Goal: Find contact information: Find contact information

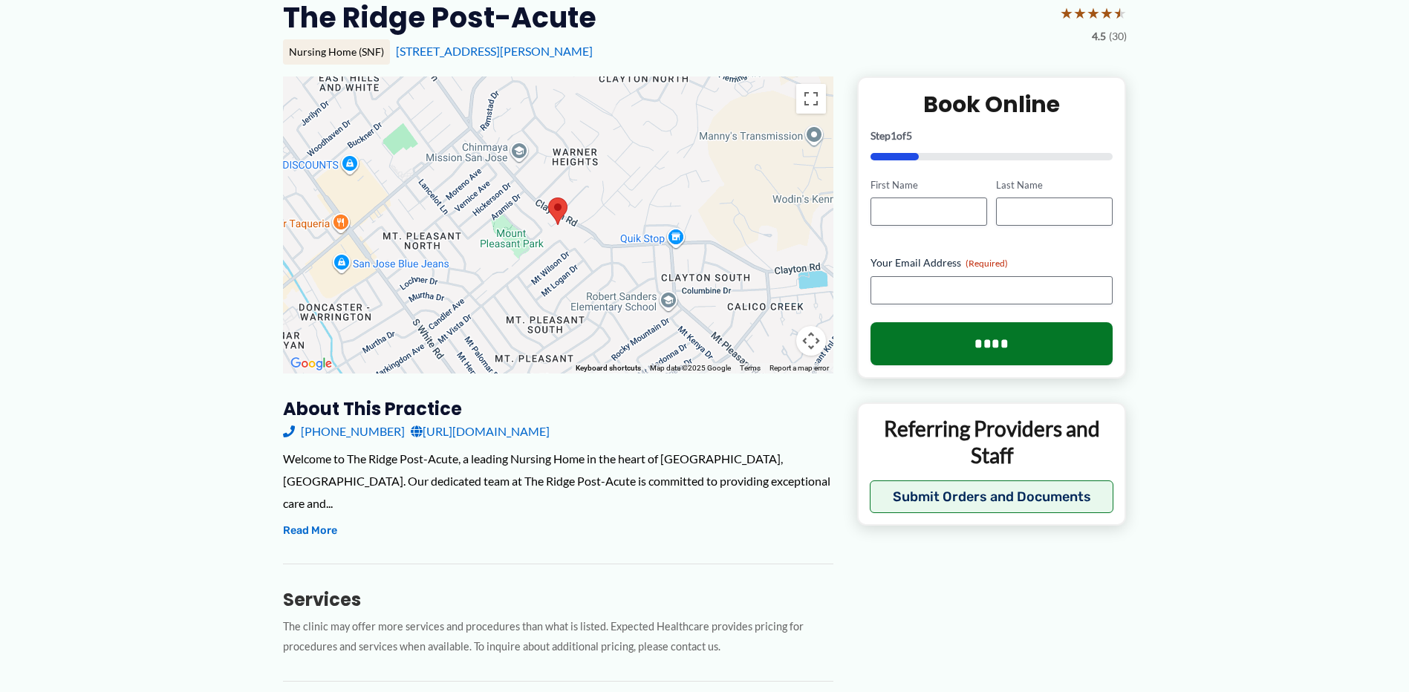
scroll to position [173, 0]
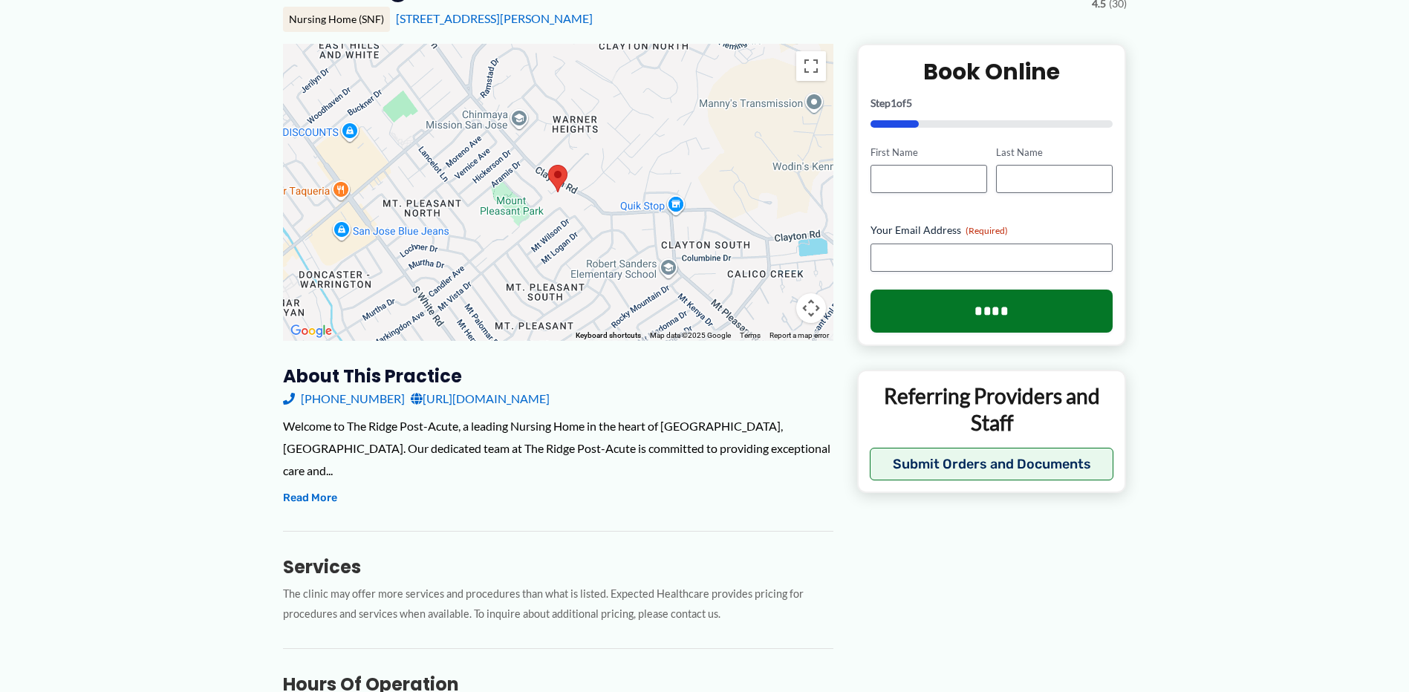
click at [463, 398] on link "[URL][DOMAIN_NAME]" at bounding box center [480, 399] width 139 height 22
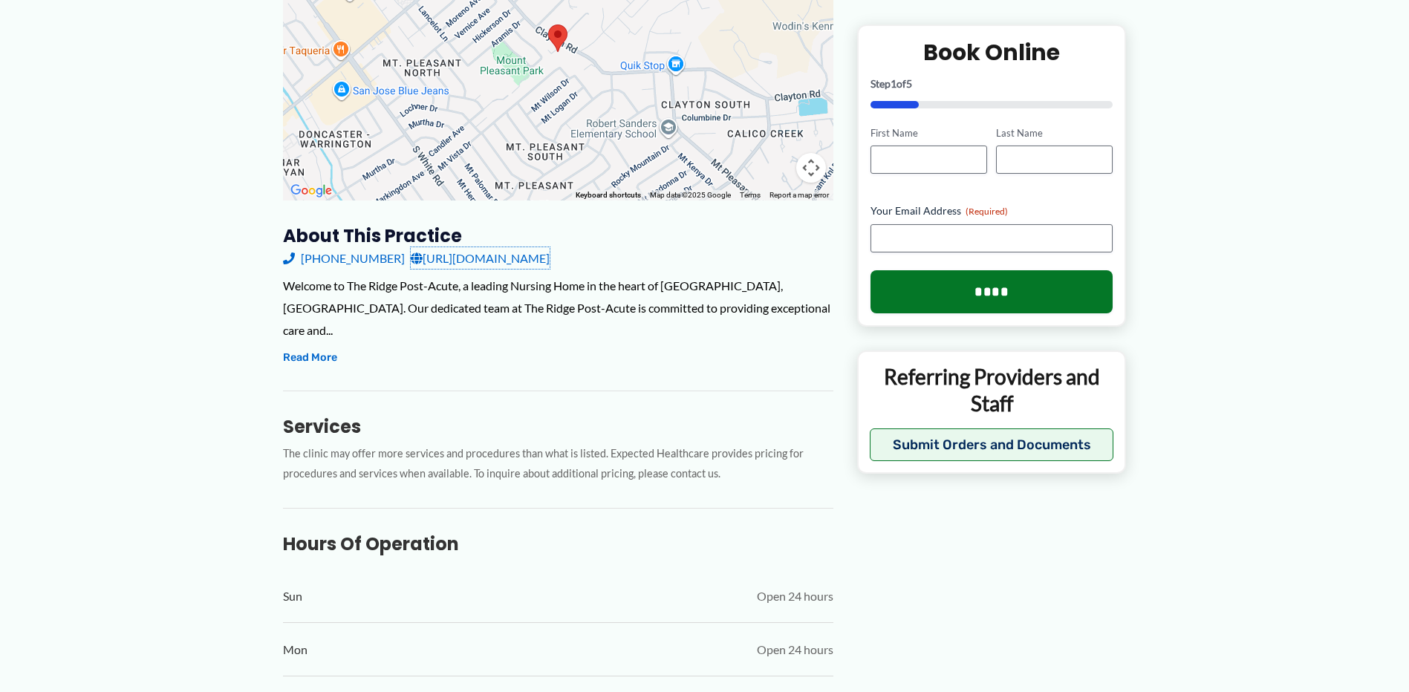
scroll to position [347, 0]
